Goal: Task Accomplishment & Management: Manage account settings

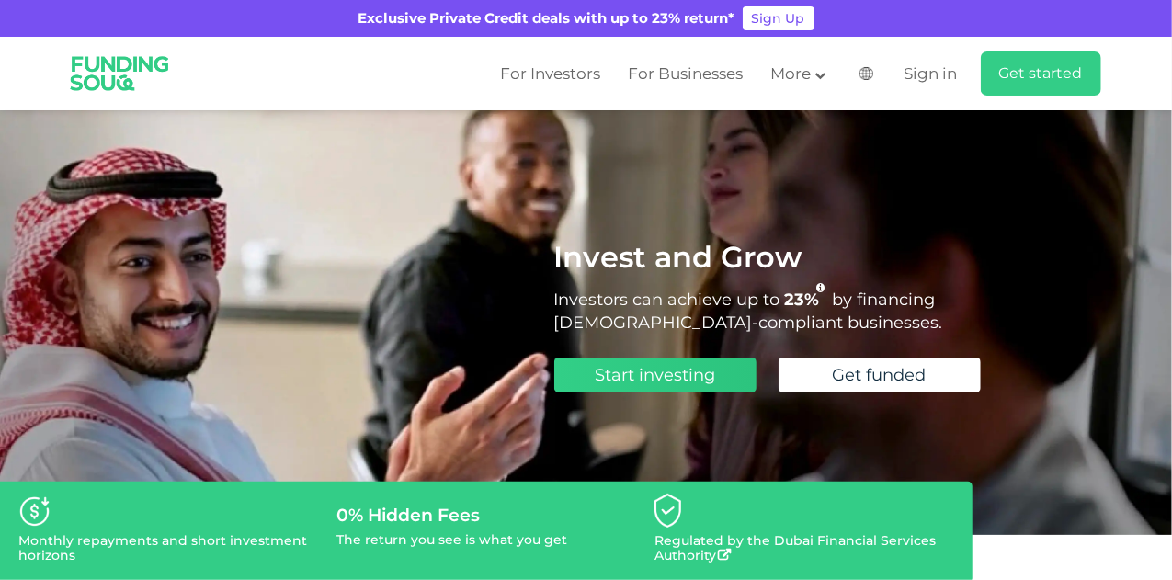
click at [668, 384] on span "Start investing" at bounding box center [655, 375] width 120 height 20
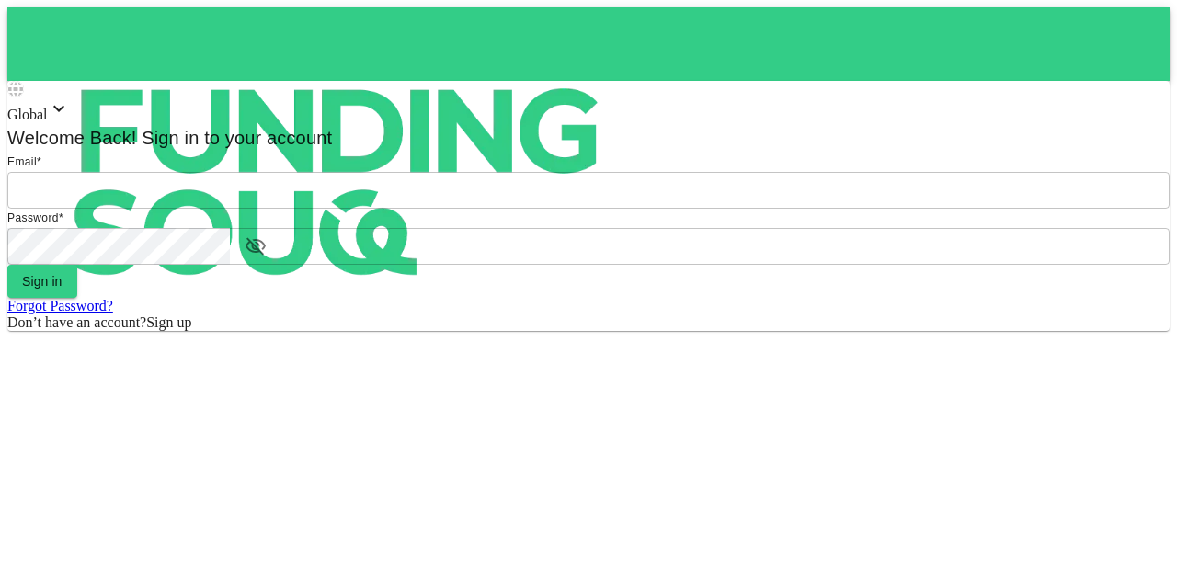
type input "[EMAIL_ADDRESS][PERSON_NAME][DOMAIN_NAME]"
click at [523, 331] on form "Email email mohanad.y.yasin@hotmail.com email Password password password Sign i…" at bounding box center [588, 242] width 1162 height 178
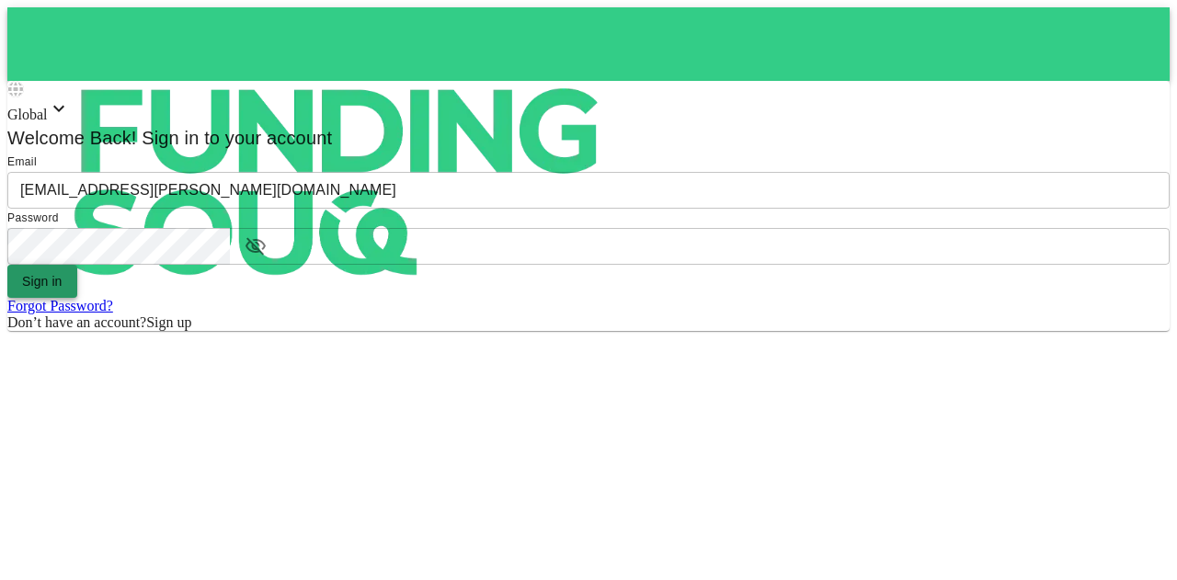
click at [77, 298] on button "Sign in" at bounding box center [42, 281] width 70 height 33
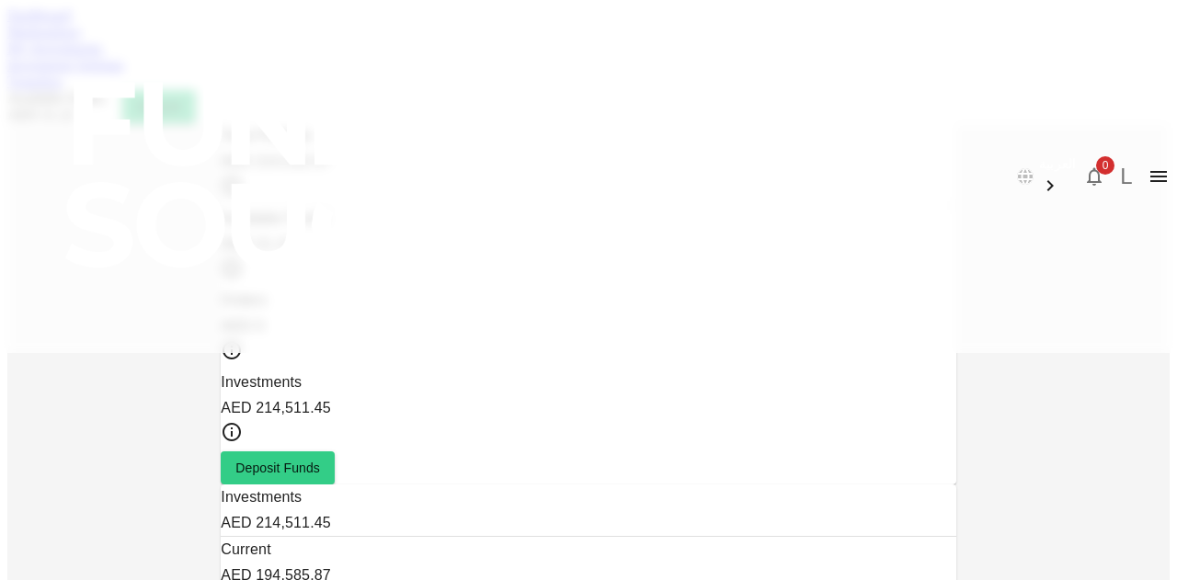
click at [81, 40] on link "Marketplace" at bounding box center [44, 32] width 74 height 16
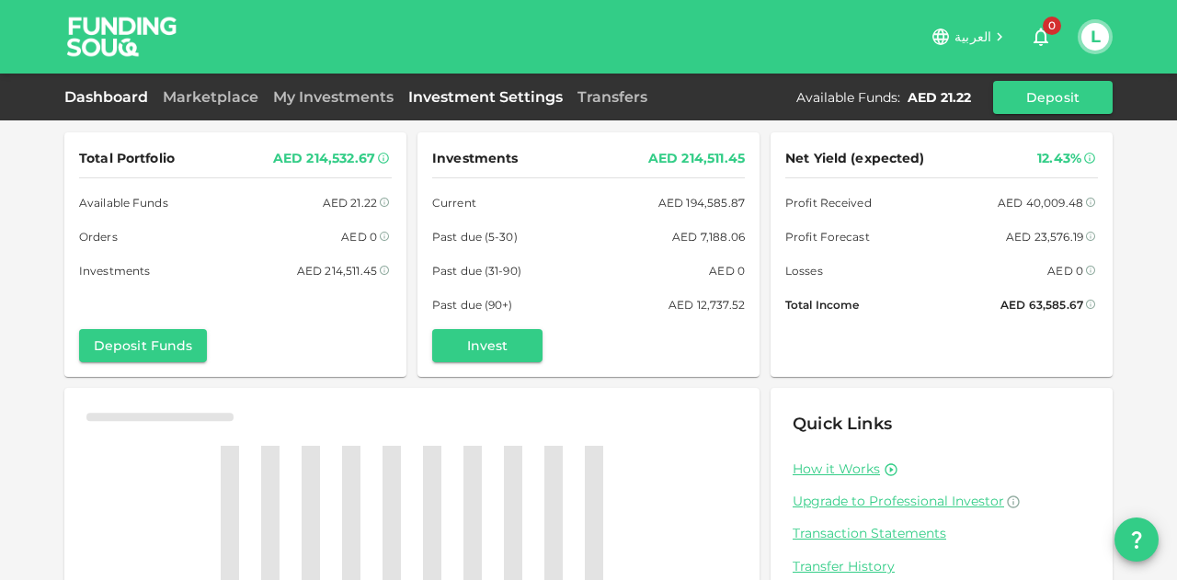
click at [485, 98] on link "Investment Settings" at bounding box center [485, 96] width 169 height 17
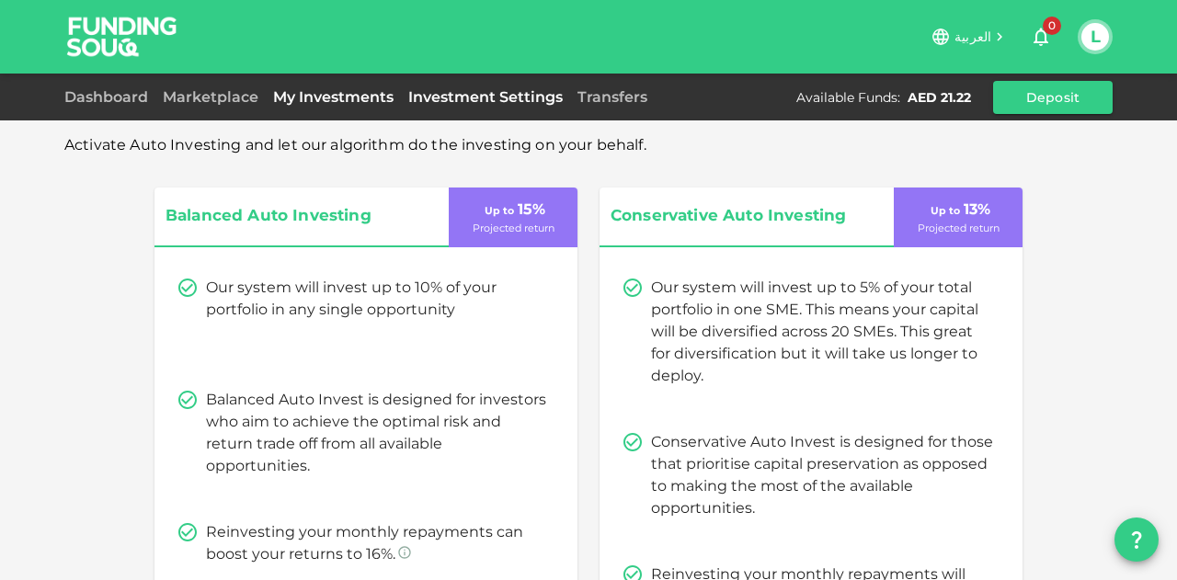
click at [337, 104] on link "My Investments" at bounding box center [333, 96] width 135 height 17
